Goal: Task Accomplishment & Management: Complete application form

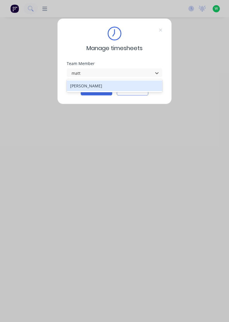
click at [118, 81] on div "[PERSON_NAME]" at bounding box center [115, 86] width 96 height 11
type input "matt"
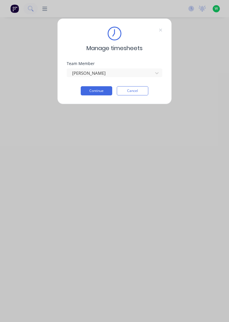
click at [102, 90] on button "Continue" at bounding box center [97, 90] width 32 height 9
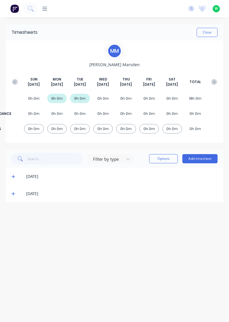
click at [206, 157] on button "Add timesheet" at bounding box center [200, 158] width 35 height 9
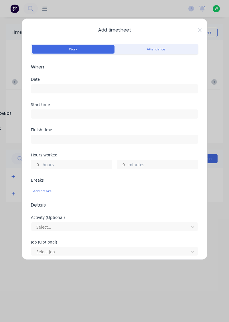
click at [114, 89] on input at bounding box center [114, 89] width 167 height 9
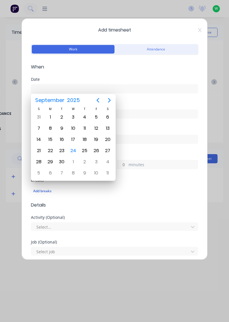
click at [72, 151] on div "24" at bounding box center [73, 150] width 9 height 9
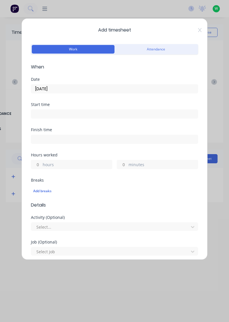
type input "[DATE]"
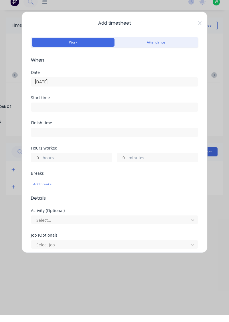
click at [91, 167] on label "hours" at bounding box center [77, 165] width 69 height 7
click at [41, 167] on input "hours" at bounding box center [36, 164] width 10 height 9
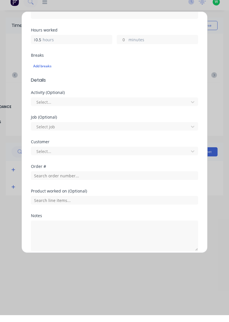
scroll to position [118, 0]
type input "10.5"
click at [95, 184] on input "text" at bounding box center [114, 183] width 167 height 9
click at [80, 200] on div "Product worked on (Optional)" at bounding box center [114, 203] width 167 height 15
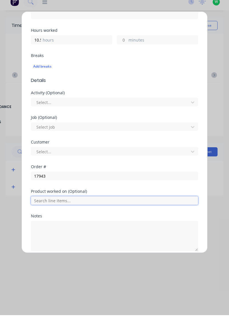
click at [79, 203] on input "text" at bounding box center [114, 207] width 167 height 9
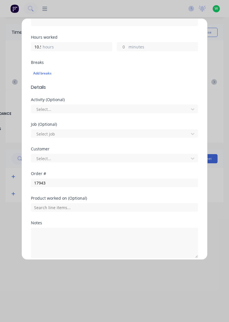
click at [83, 192] on div "Order # 17943" at bounding box center [114, 184] width 167 height 25
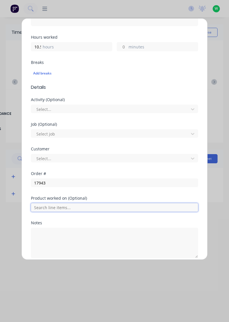
click at [99, 206] on input "text" at bounding box center [114, 207] width 167 height 9
click at [113, 208] on input "text" at bounding box center [114, 207] width 167 height 9
click at [114, 209] on input "text" at bounding box center [114, 207] width 167 height 9
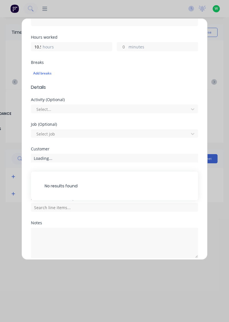
click at [220, 202] on div "Add timesheet Work Attendance When Date [DATE] Start time Finish time Hours wor…" at bounding box center [114, 161] width 229 height 322
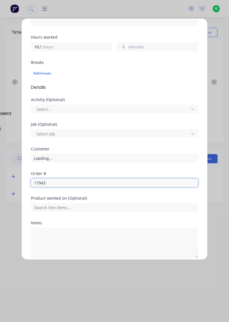
click at [142, 184] on input "17943" at bounding box center [114, 183] width 167 height 9
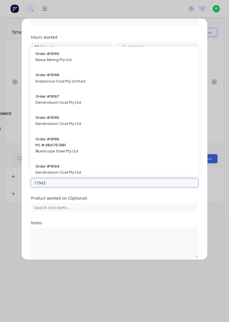
click at [124, 183] on input "17943" at bounding box center [114, 183] width 167 height 9
click at [85, 183] on input "17943" at bounding box center [114, 183] width 167 height 9
type input "17943"
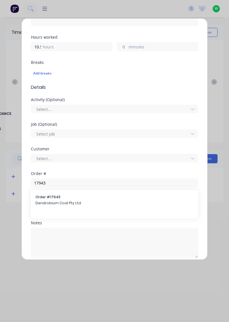
click at [71, 198] on span "Order # 17943" at bounding box center [115, 197] width 158 height 5
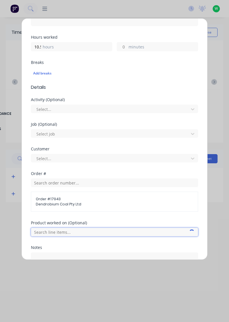
click at [85, 232] on input "text" at bounding box center [114, 232] width 167 height 9
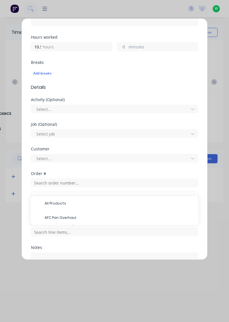
click at [116, 215] on span "AFC Pan Overhaul" at bounding box center [119, 217] width 149 height 5
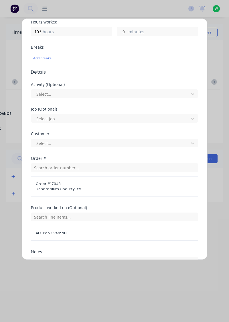
scroll to position [167, 0]
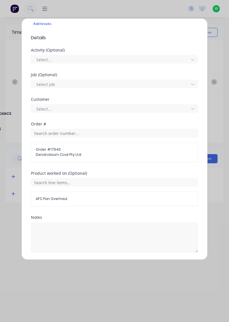
click at [112, 266] on button "Add manual time entry" at bounding box center [101, 266] width 48 height 9
